Goal: Task Accomplishment & Management: Use online tool/utility

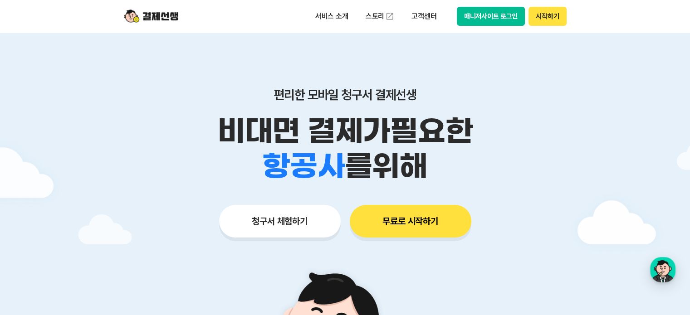
click at [275, 220] on button "청구서 체험하기" at bounding box center [280, 221] width 122 height 33
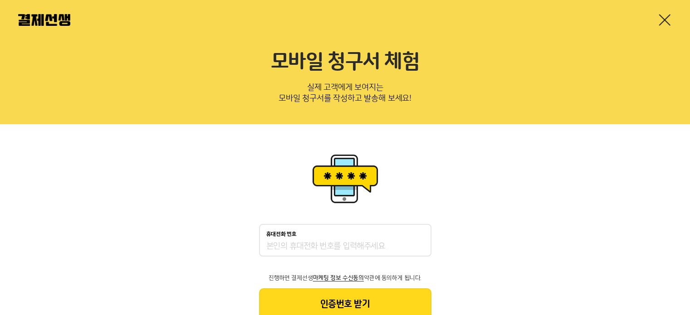
scroll to position [4, 0]
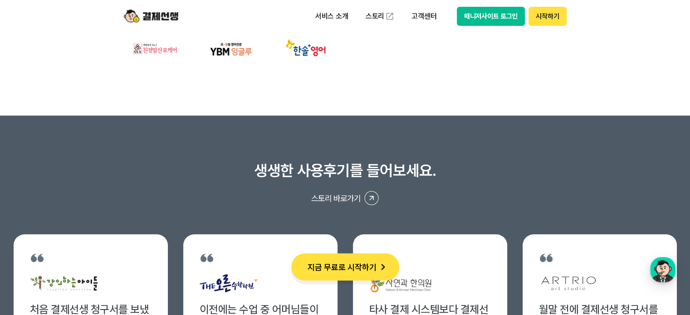
scroll to position [3393, 0]
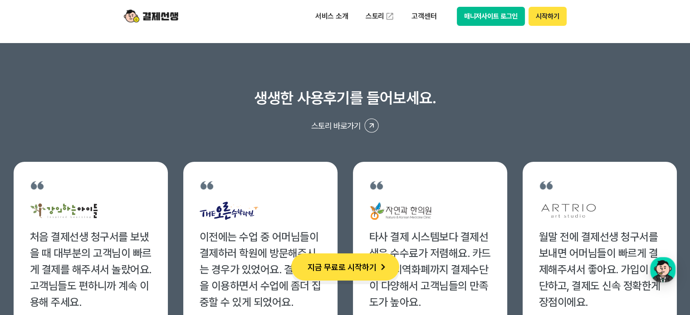
click at [367, 263] on button "지금 무료로 시작하기" at bounding box center [345, 267] width 108 height 27
